Goal: Task Accomplishment & Management: Manage account settings

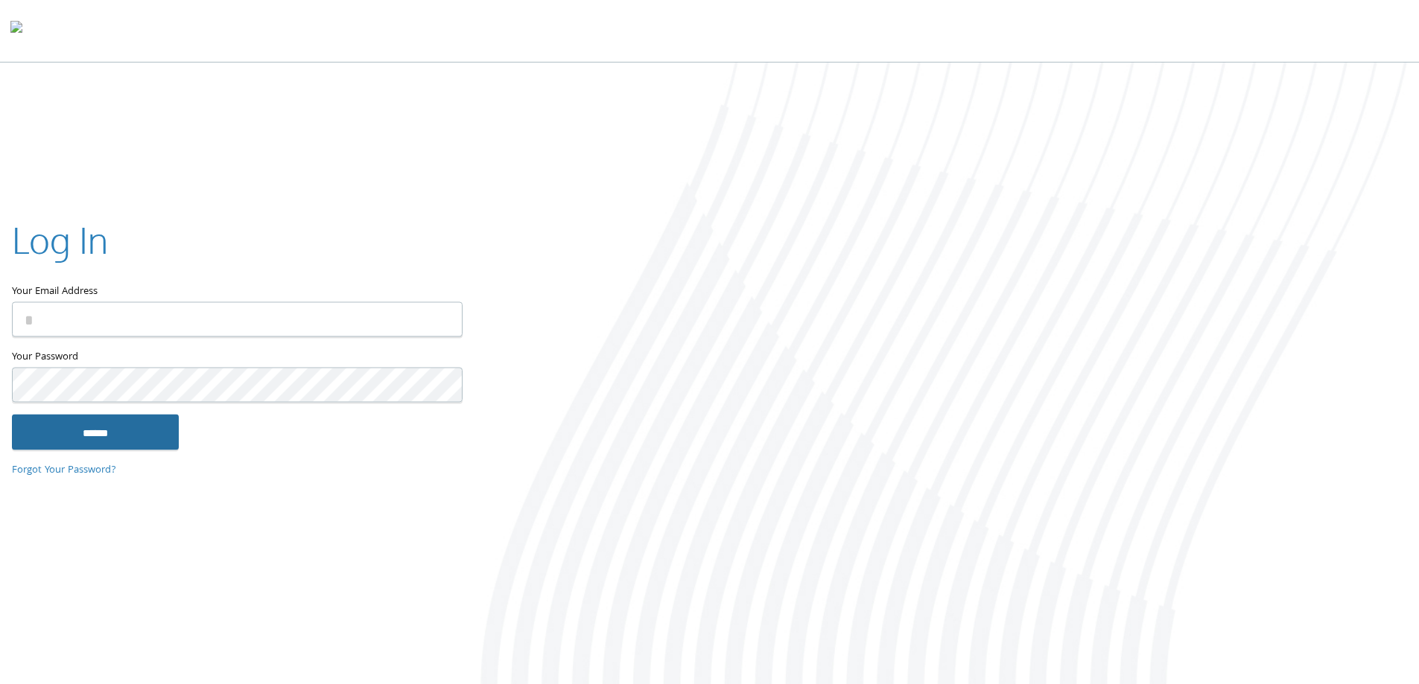
type input "**********"
click at [138, 433] on input "******" at bounding box center [95, 432] width 167 height 36
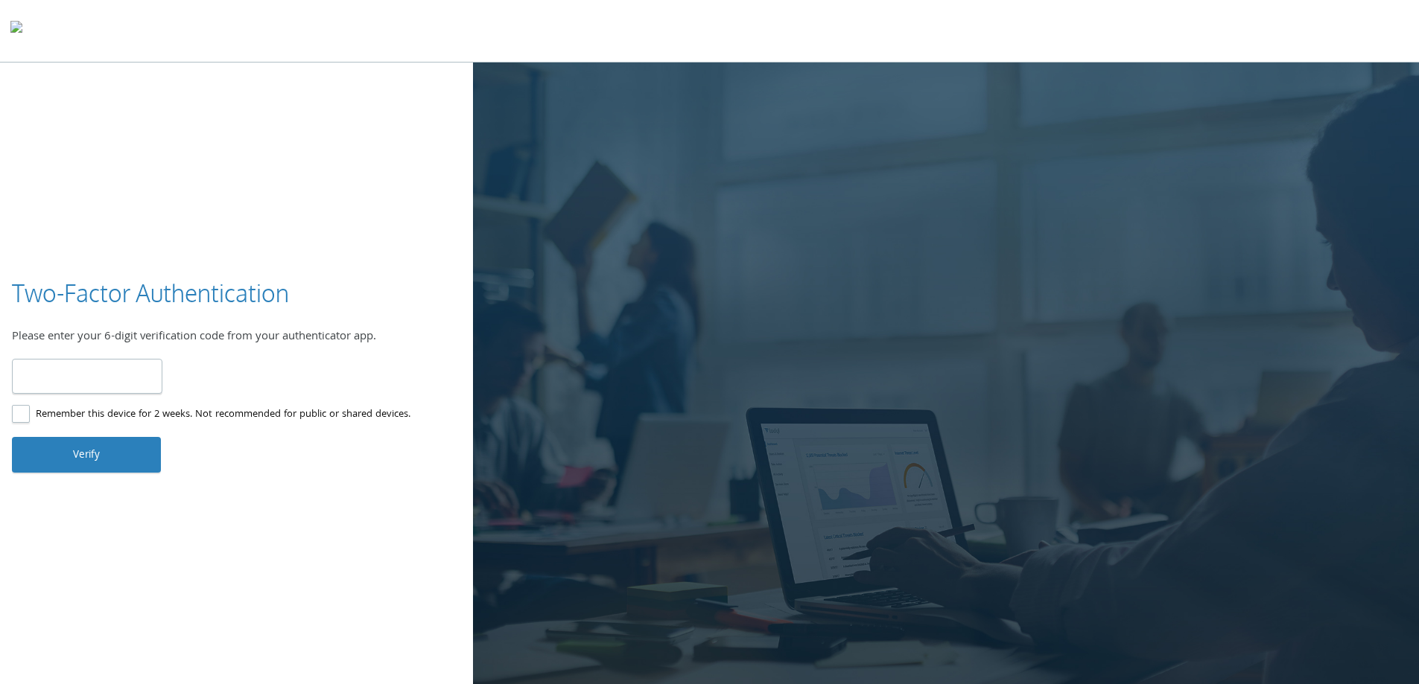
type input "******"
